Goal: Information Seeking & Learning: Understand process/instructions

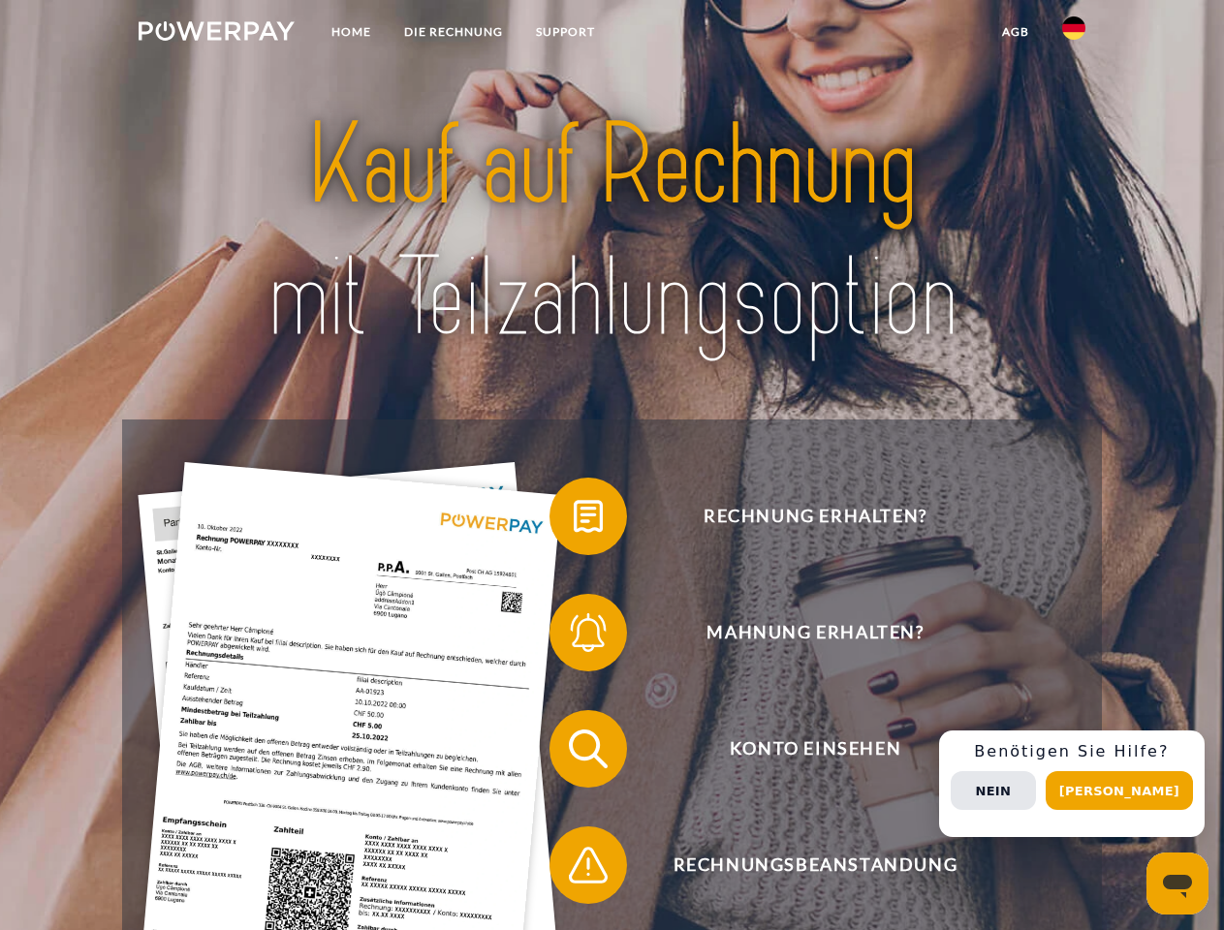
click at [216, 34] on img at bounding box center [217, 30] width 156 height 19
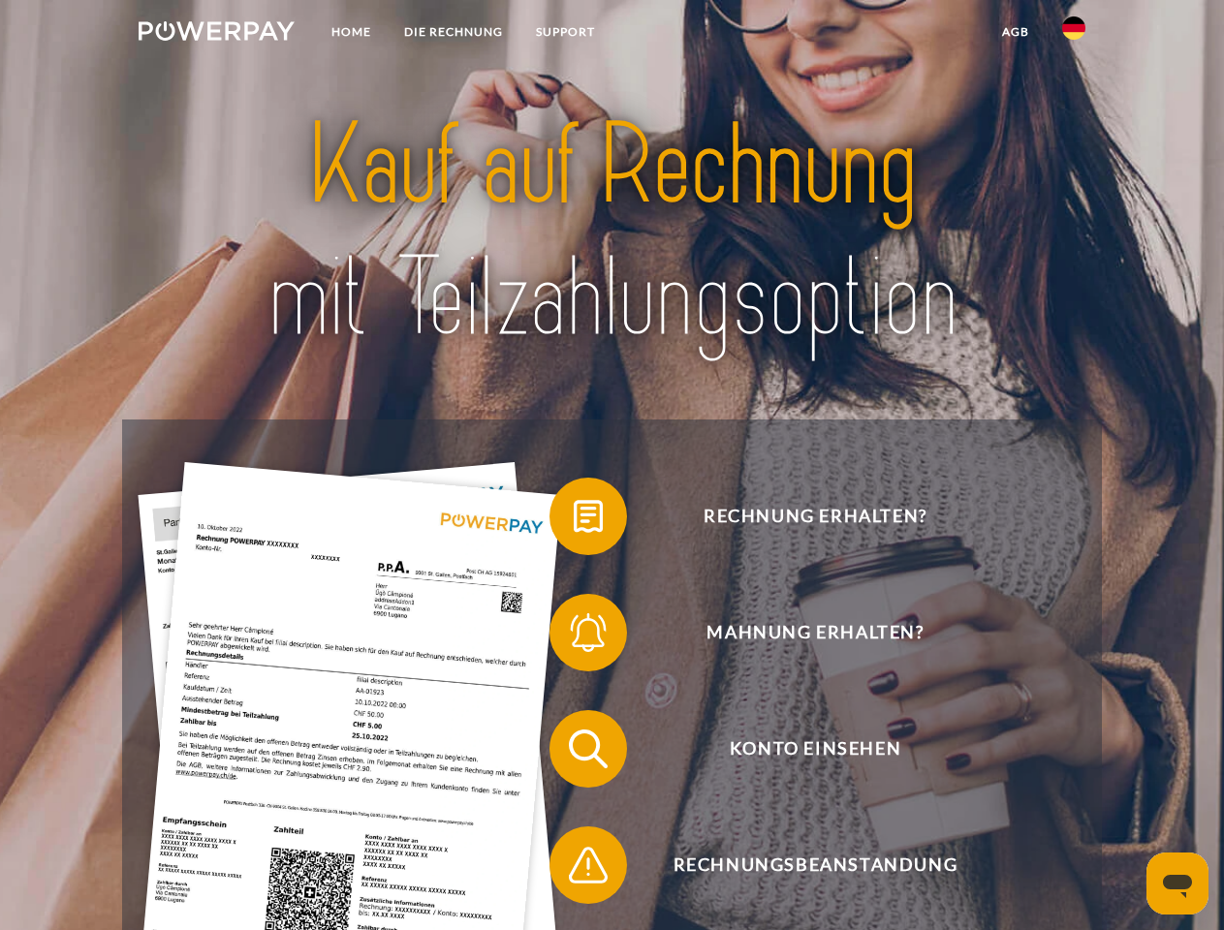
click at [1073, 34] on img at bounding box center [1073, 27] width 23 height 23
click at [1014, 32] on link "agb" at bounding box center [1015, 32] width 60 height 35
click at [573, 520] on span at bounding box center [559, 516] width 97 height 97
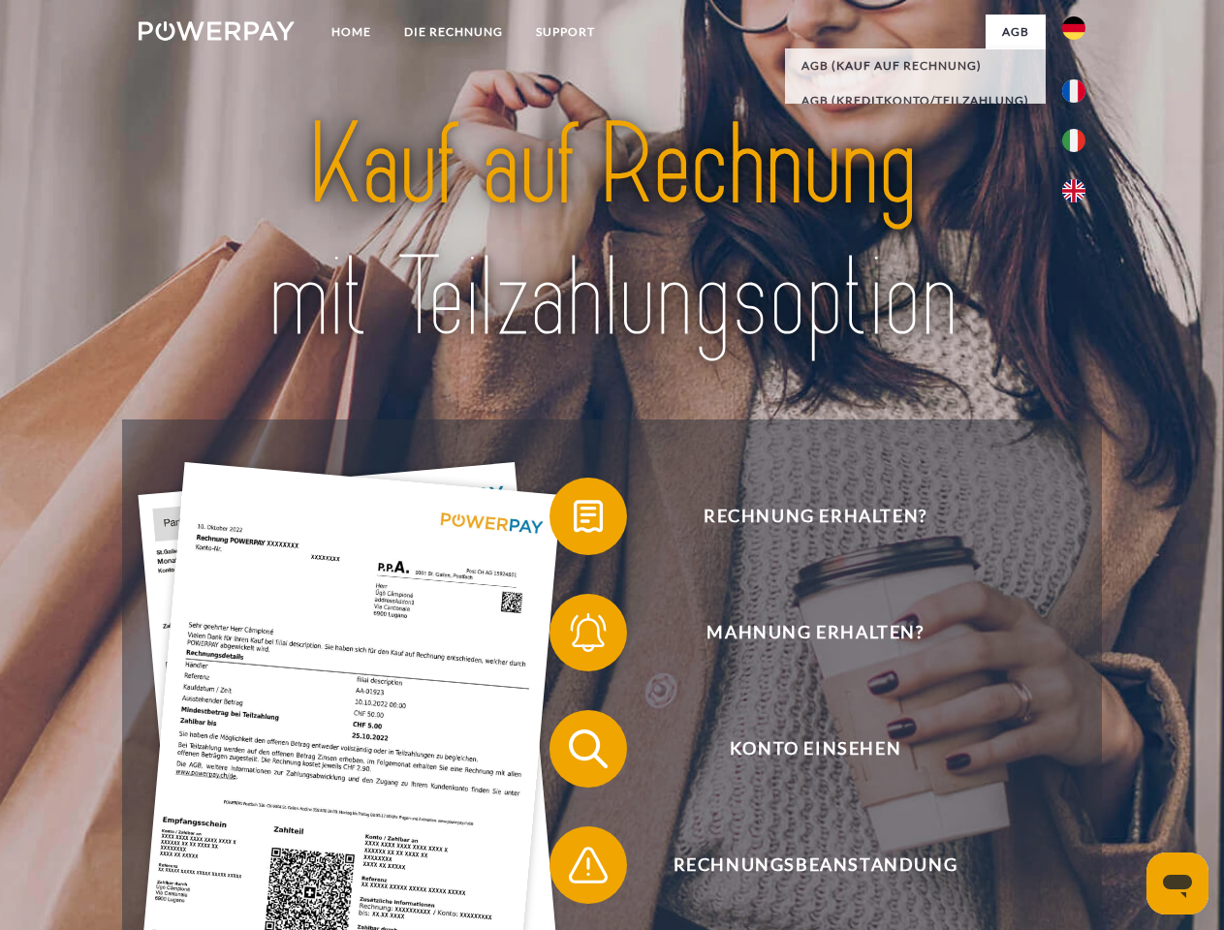
click at [573, 636] on span at bounding box center [559, 632] width 97 height 97
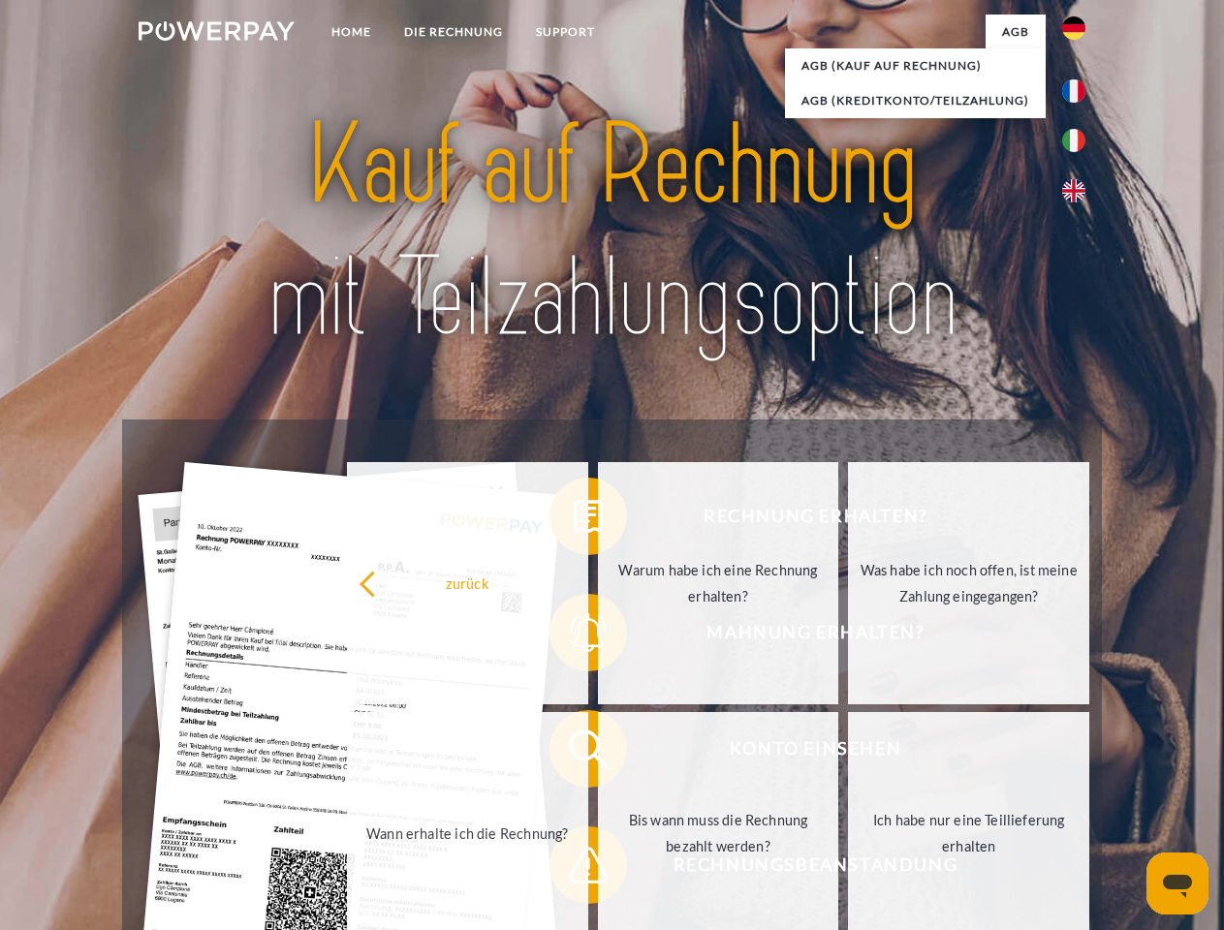
click at [598, 753] on link "Bis wann muss die Rechnung bezahlt werden?" at bounding box center [718, 833] width 241 height 242
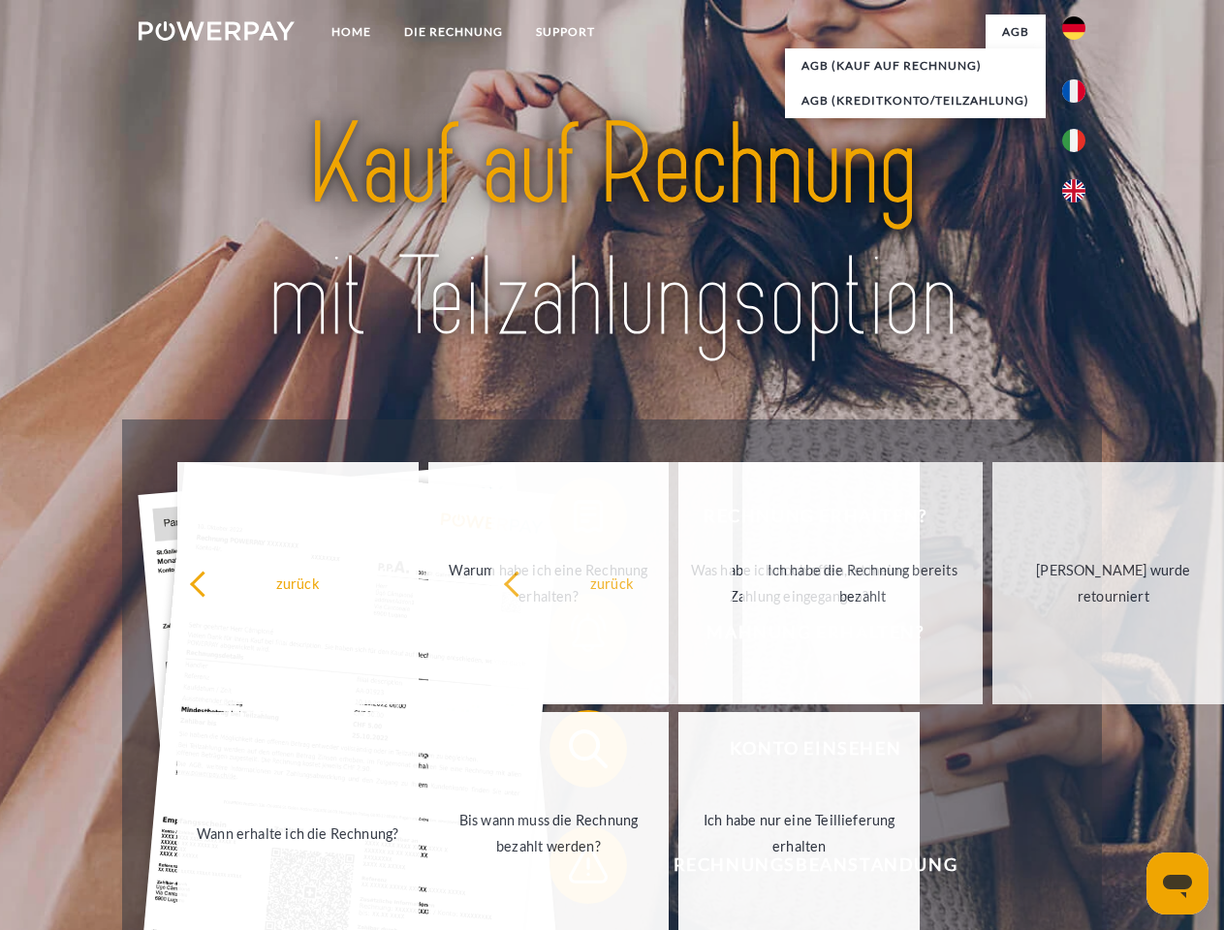
click at [573, 869] on span at bounding box center [559, 865] width 97 height 97
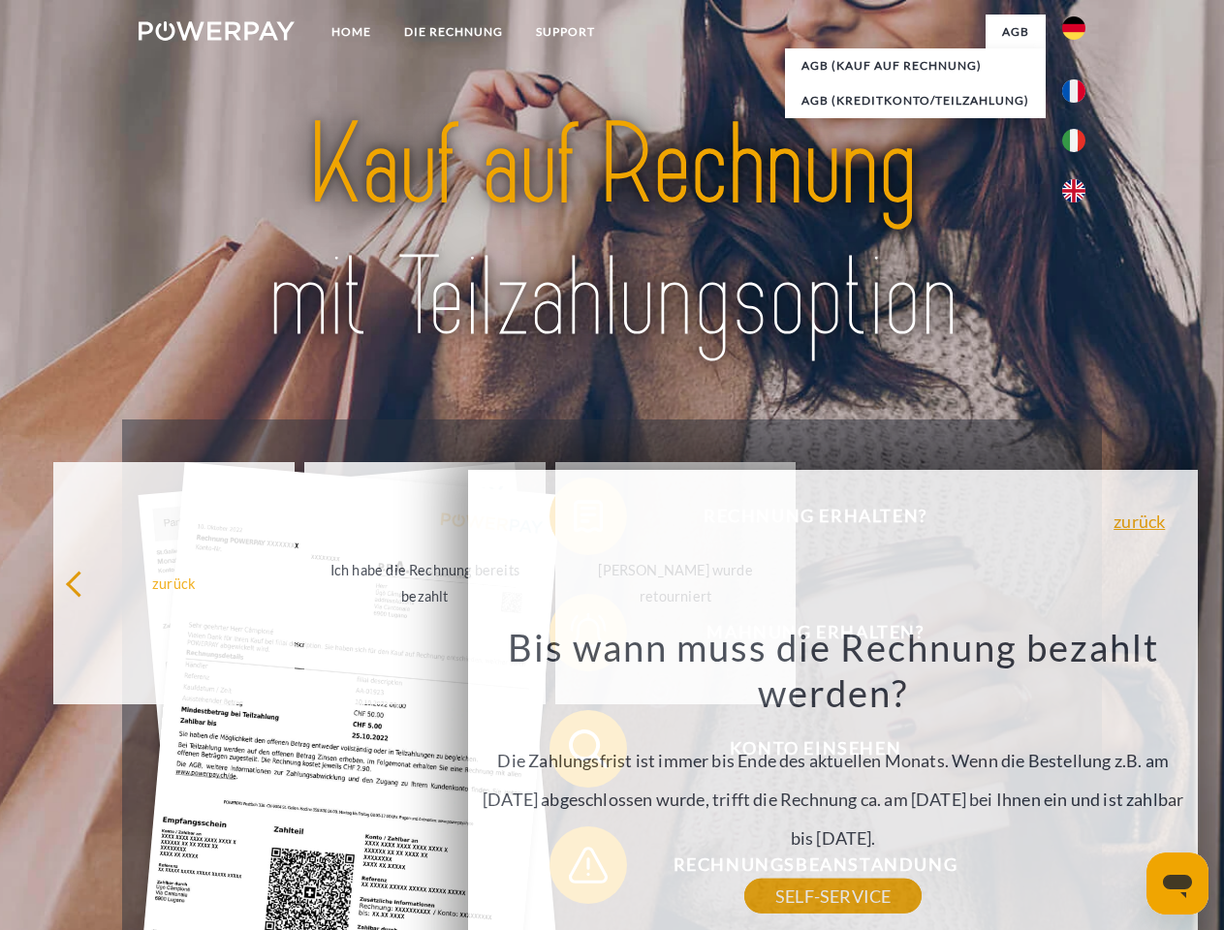
click at [1078, 784] on div "Rechnung erhalten? Mahnung erhalten? Konto einsehen" at bounding box center [611, 806] width 978 height 775
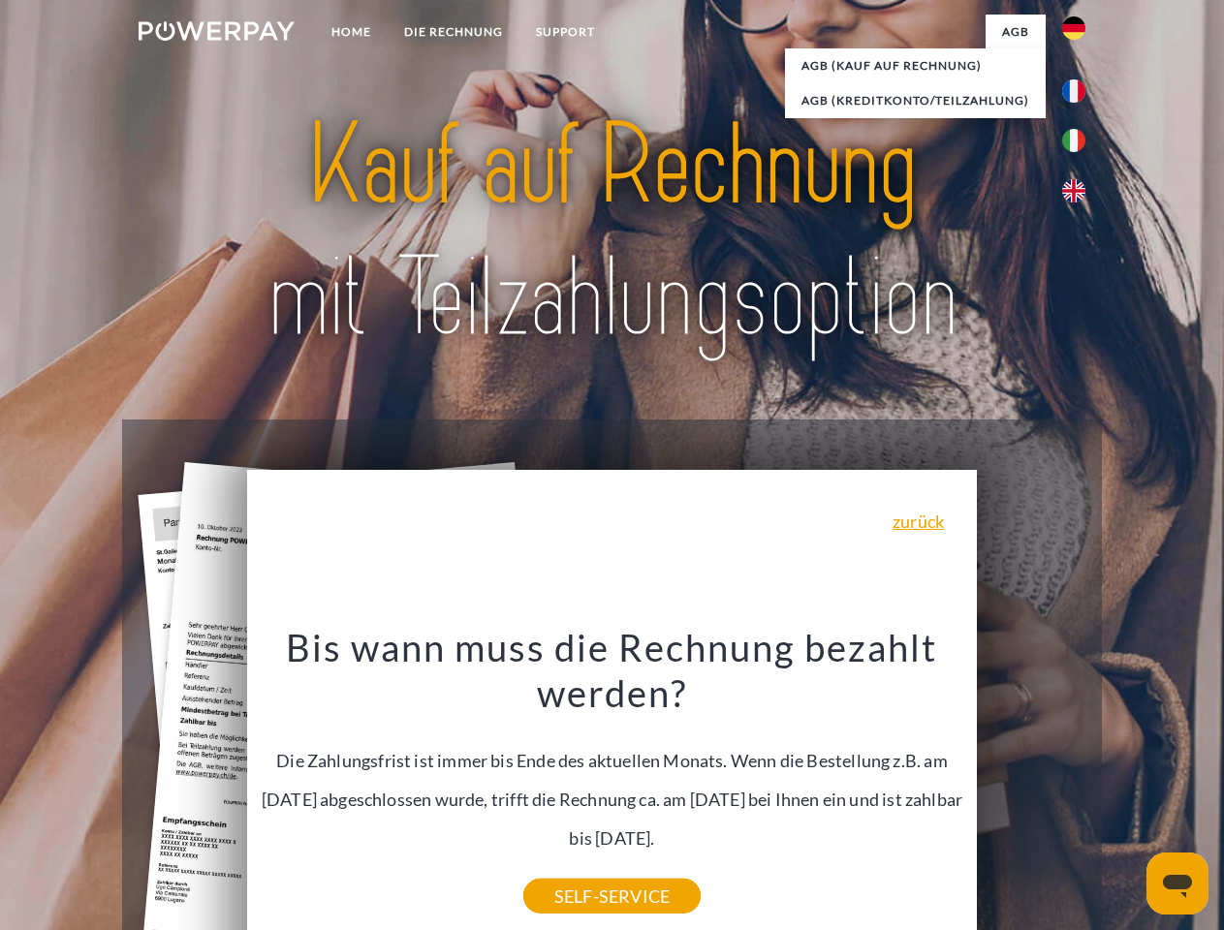
click at [1031, 788] on span "Konto einsehen" at bounding box center [814, 748] width 475 height 77
click at [1126, 790] on header "Home DIE RECHNUNG SUPPORT" at bounding box center [612, 669] width 1224 height 1338
